Goal: Book appointment/travel/reservation

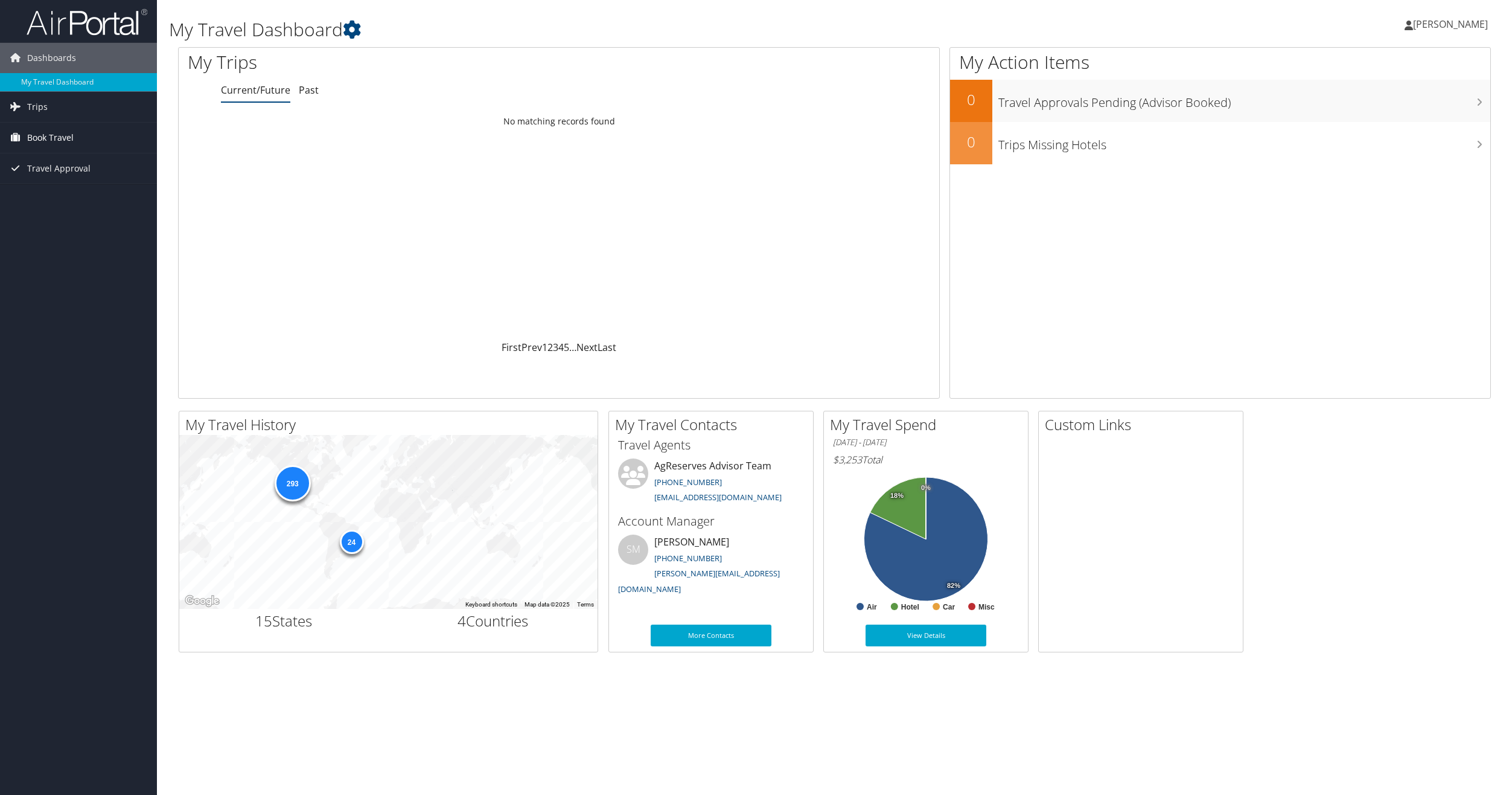
click at [32, 140] on span "Book Travel" at bounding box center [49, 137] width 46 height 31
click at [71, 201] on link "Book/Manage Online Trips" at bounding box center [78, 198] width 157 height 18
